Goal: Task Accomplishment & Management: Manage account settings

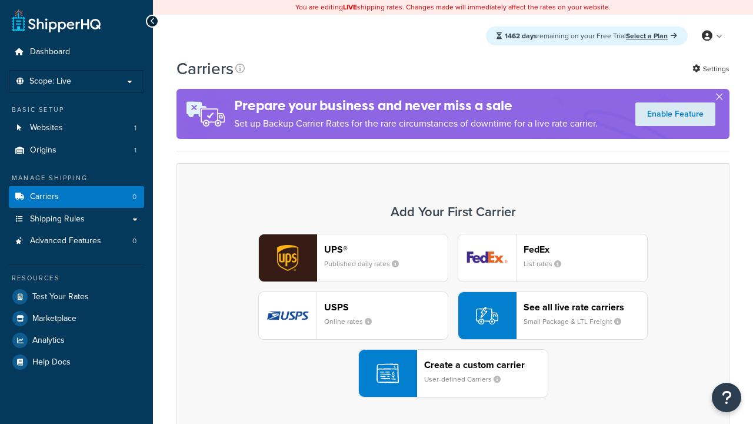
click at [453, 315] on div "UPS® Published daily rates FedEx List rates USPS Online rates See all live rate…" at bounding box center [453, 316] width 529 height 164
click at [586, 249] on header "FedEx" at bounding box center [586, 249] width 124 height 11
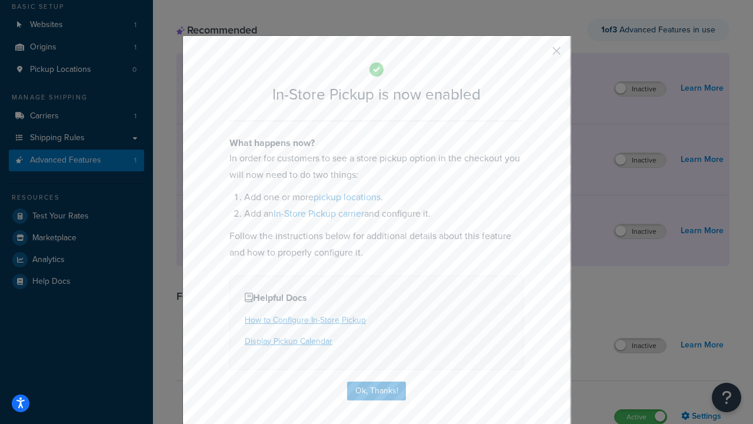
click at [539, 55] on button "button" at bounding box center [539, 55] width 3 height 3
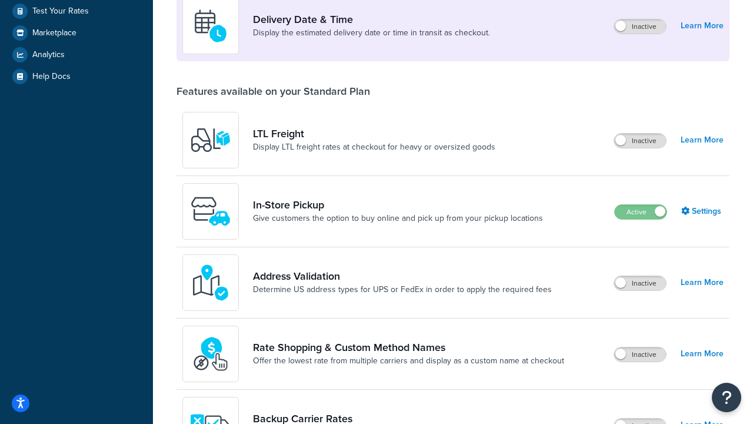
scroll to position [285, 0]
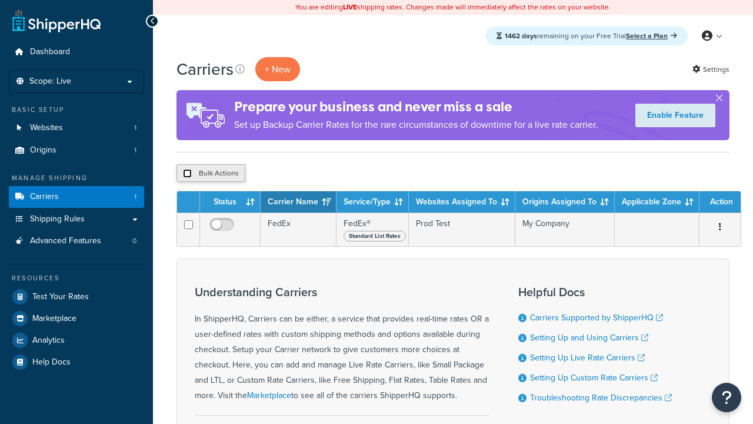
click at [187, 174] on input "checkbox" at bounding box center [187, 173] width 9 height 9
checkbox input "true"
click at [317, 174] on button "Delete" at bounding box center [314, 173] width 41 height 18
